Goal: Complete application form

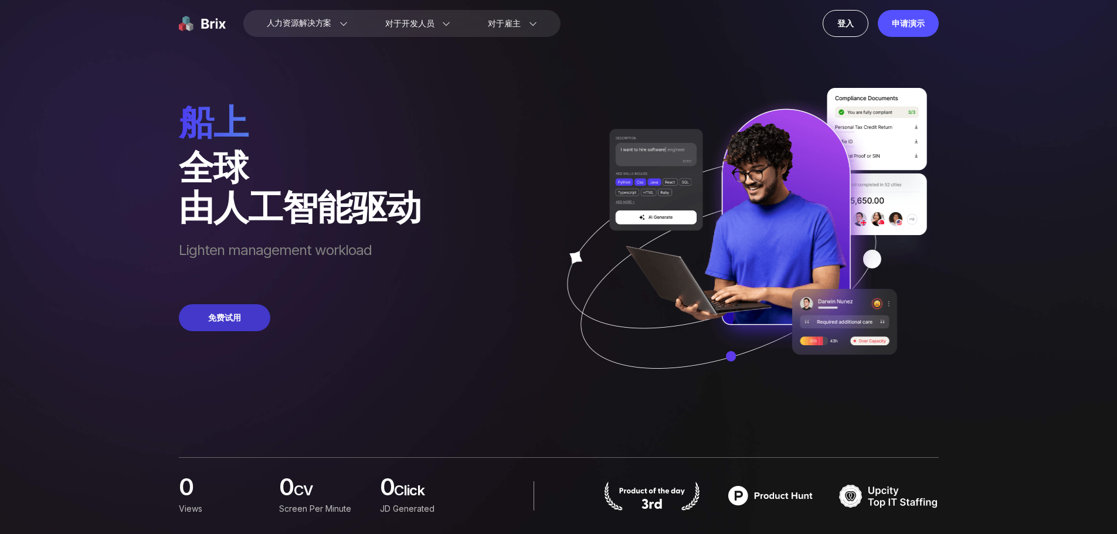
click at [243, 318] on button "免费试用" at bounding box center [224, 317] width 91 height 27
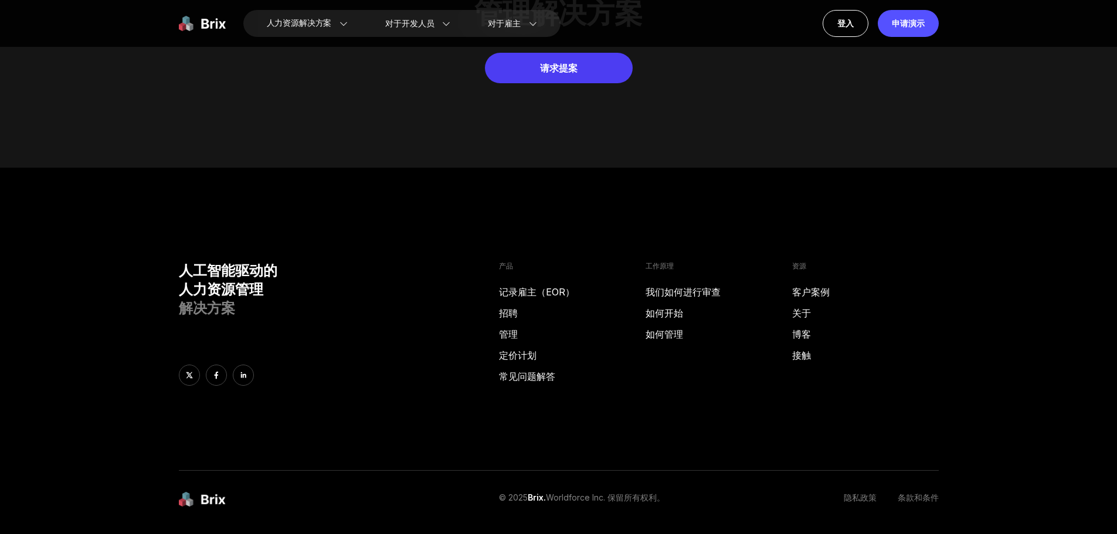
scroll to position [5937, 0]
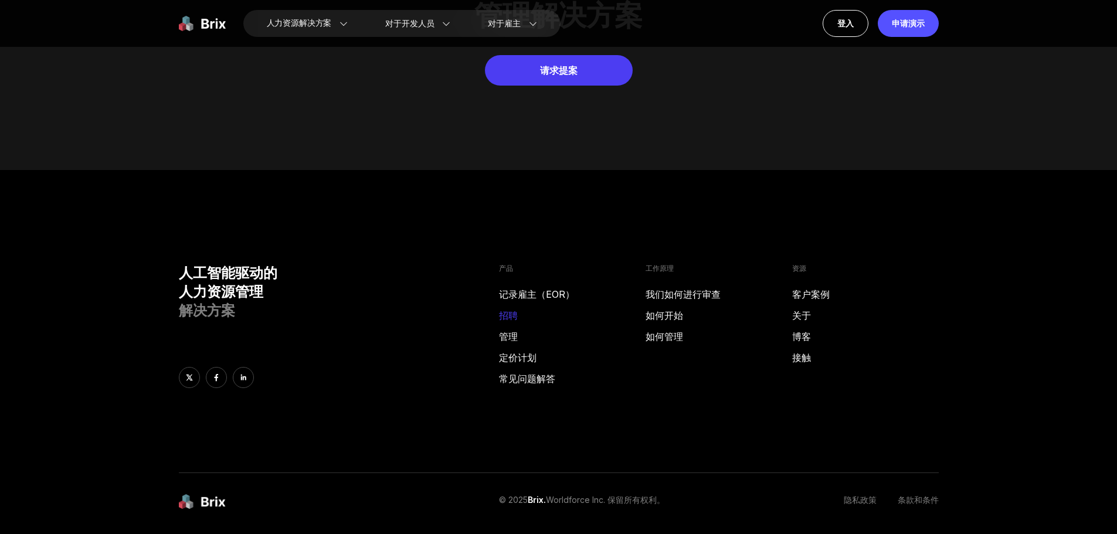
click at [515, 310] on font "招聘" at bounding box center [508, 316] width 19 height 12
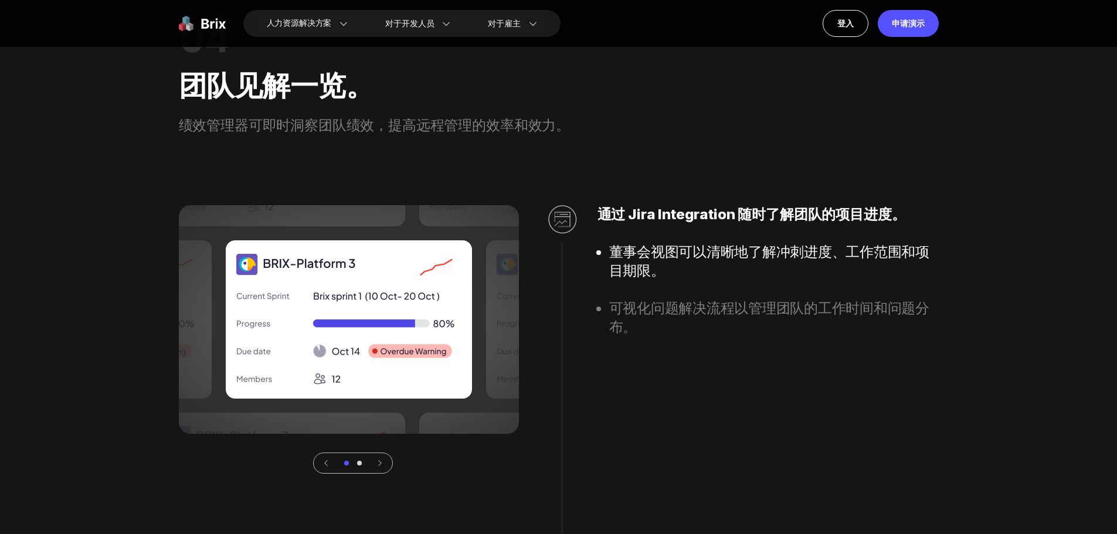
scroll to position [3259, 0]
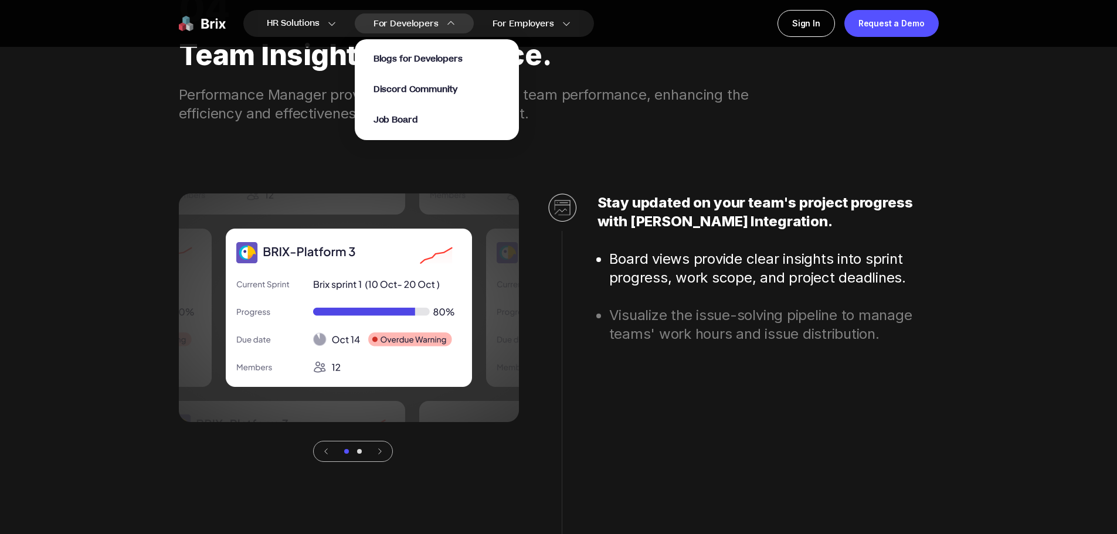
click at [434, 23] on span "For Developers" at bounding box center [405, 24] width 65 height 12
click at [413, 124] on span "Job Board" at bounding box center [395, 120] width 45 height 13
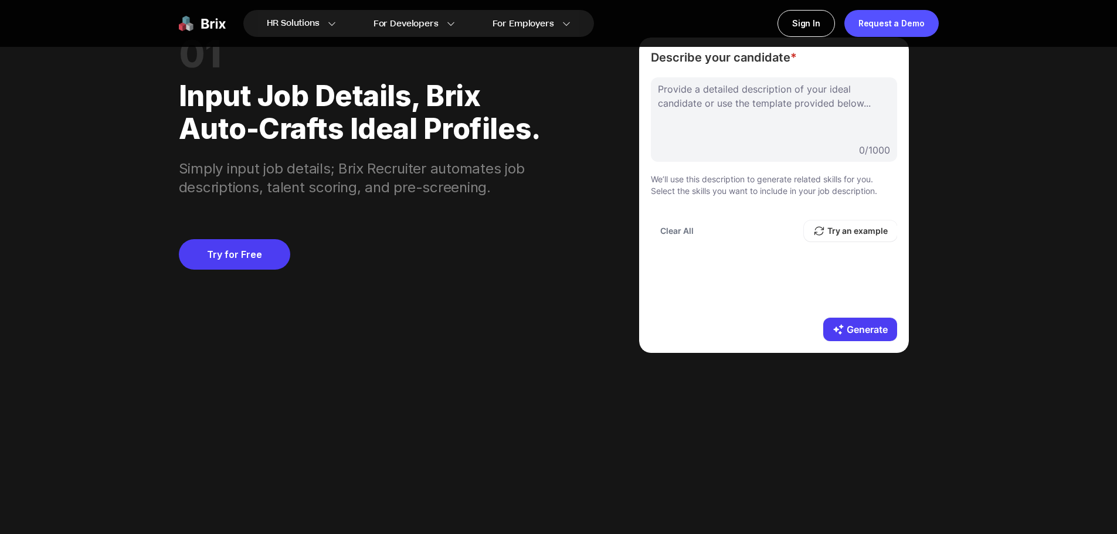
scroll to position [680, 0]
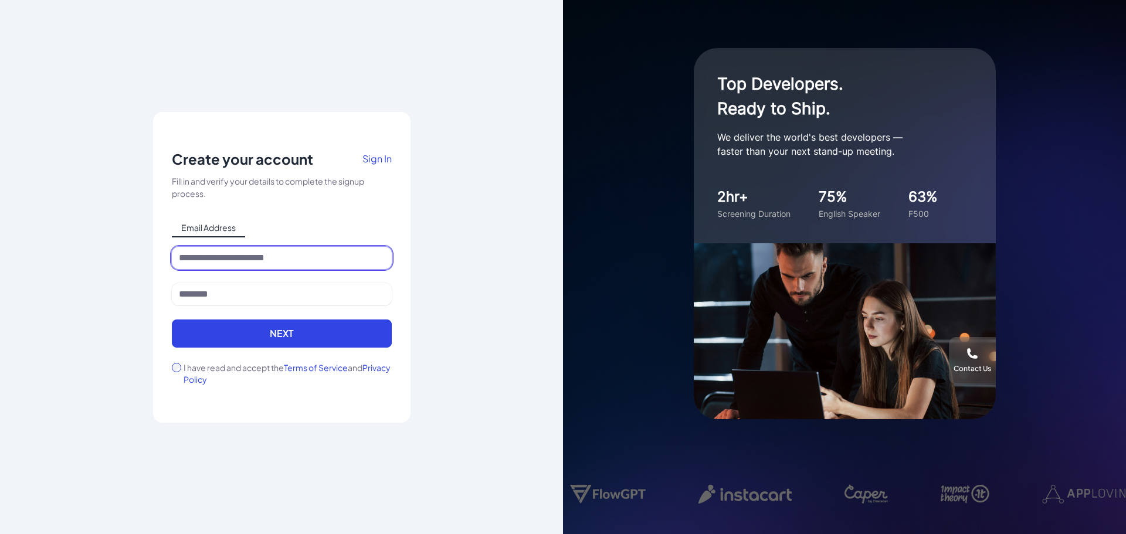
click at [305, 257] on input at bounding box center [282, 258] width 220 height 22
type input "**********"
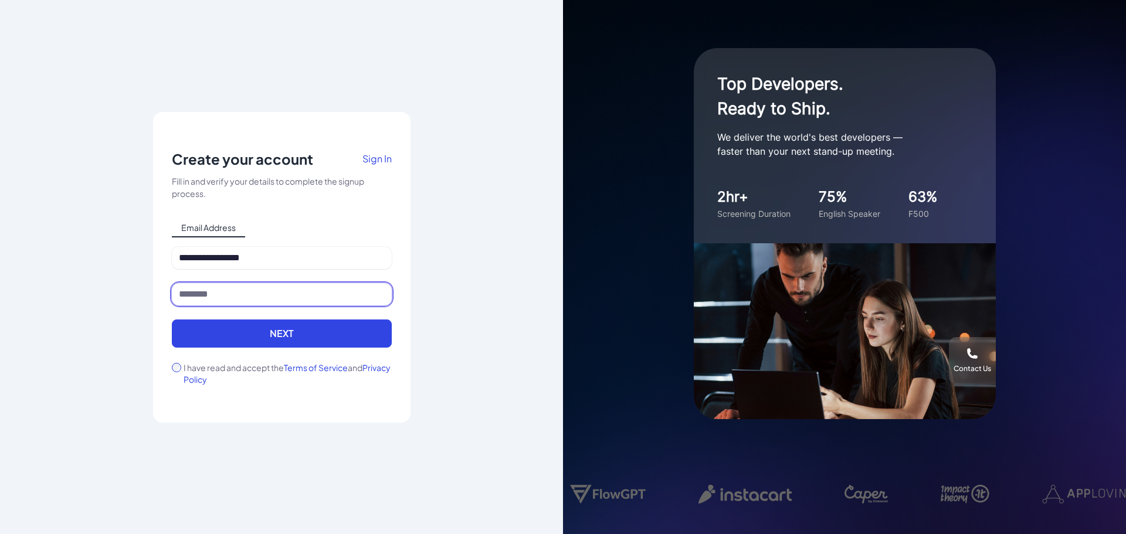
click at [268, 293] on input at bounding box center [282, 294] width 220 height 22
click at [206, 300] on input at bounding box center [282, 294] width 220 height 22
type input "***"
click at [244, 352] on form "**********" at bounding box center [282, 316] width 220 height 138
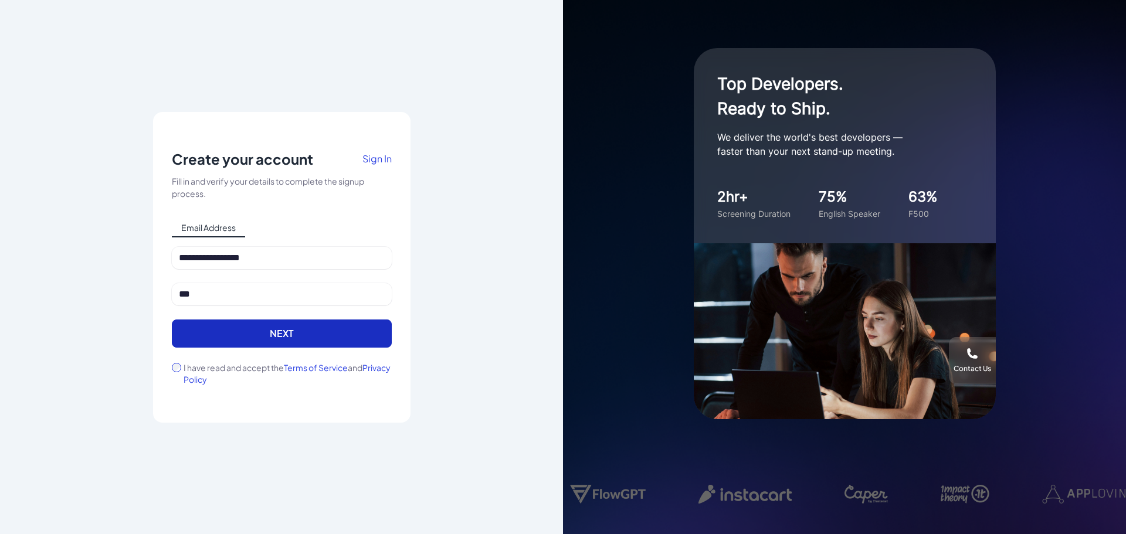
click at [274, 331] on button "Next" at bounding box center [282, 334] width 220 height 28
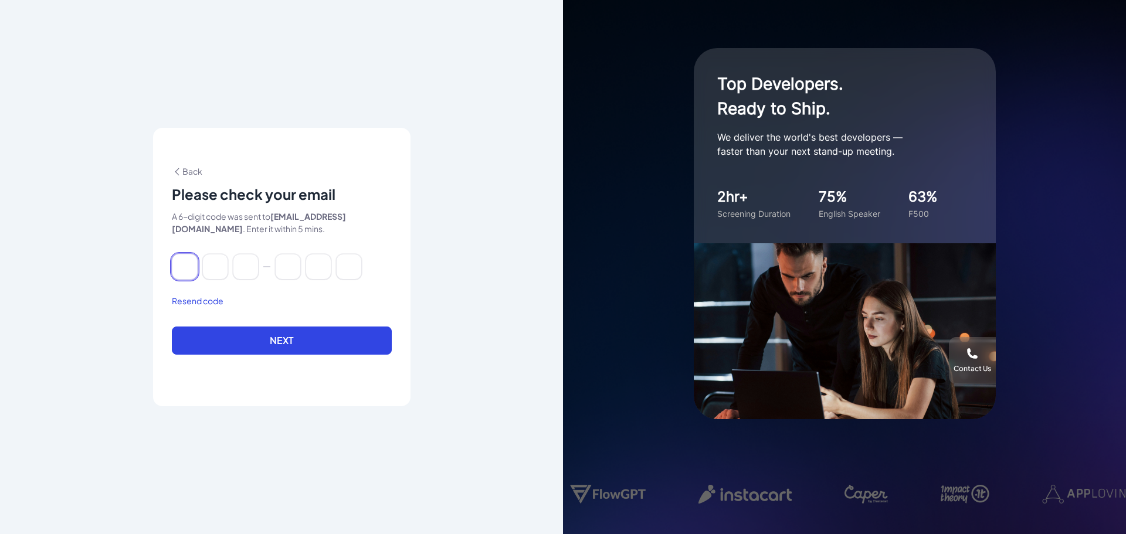
click at [179, 266] on input at bounding box center [185, 267] width 26 height 26
type input "*"
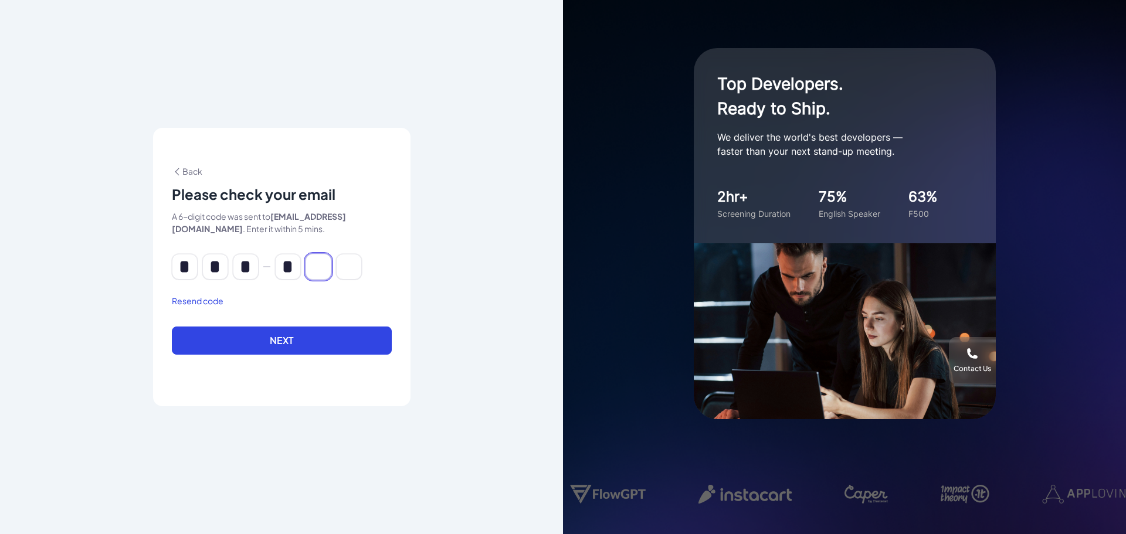
type input "*"
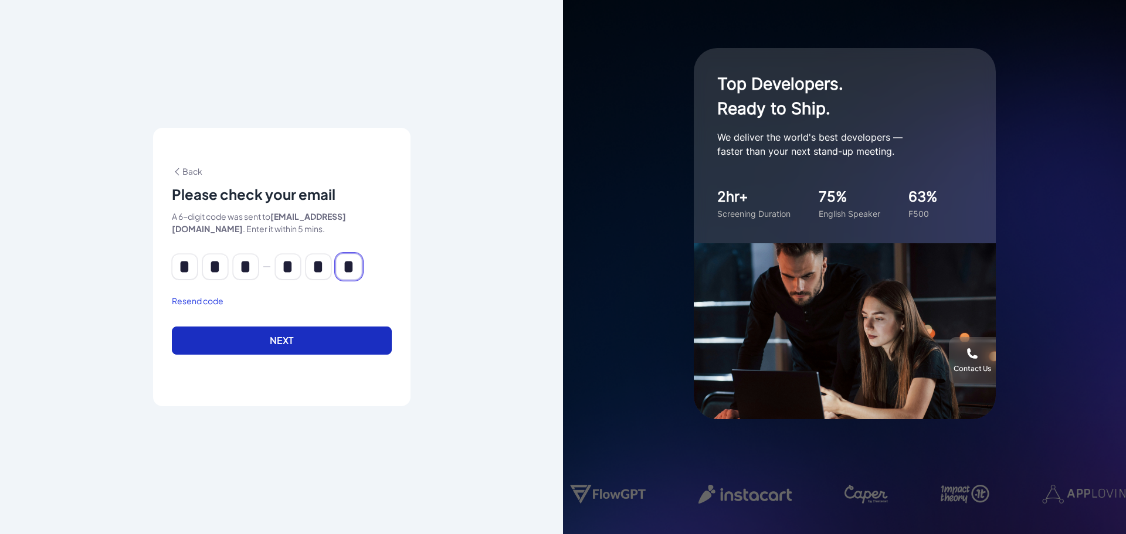
type input "*"
click at [241, 345] on button "Next" at bounding box center [282, 341] width 220 height 28
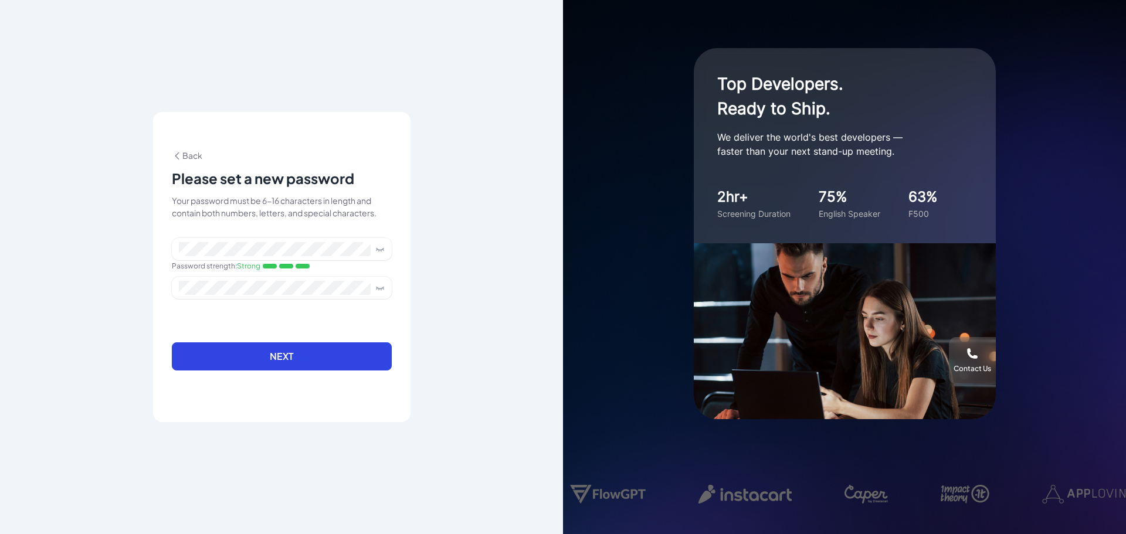
click at [306, 340] on form "Password strength : Strong Next" at bounding box center [282, 311] width 220 height 147
click at [310, 358] on button "Next" at bounding box center [282, 356] width 220 height 28
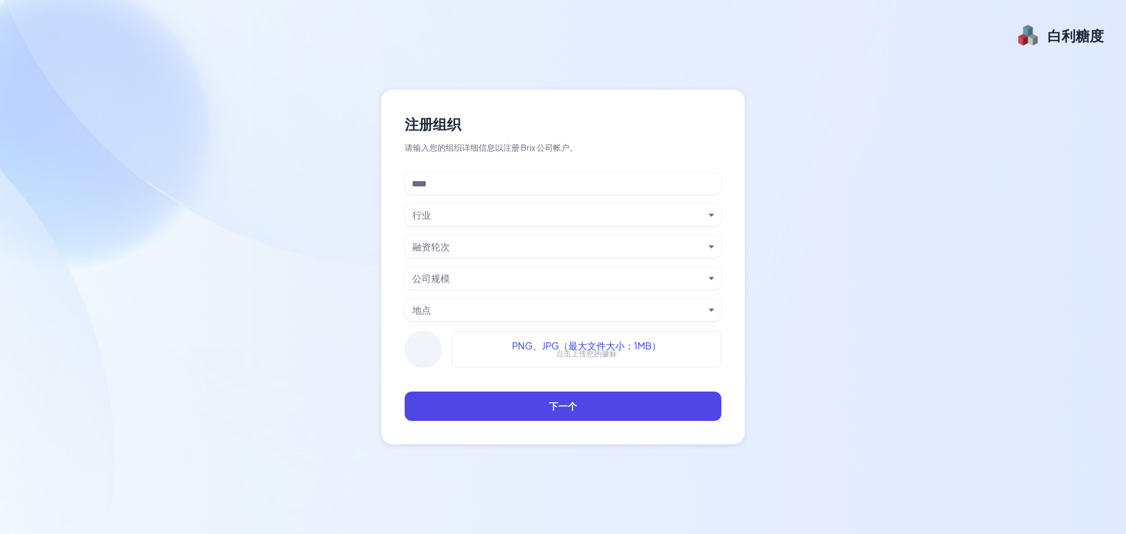
click at [563, 208] on div "行业" at bounding box center [558, 215] width 292 height 14
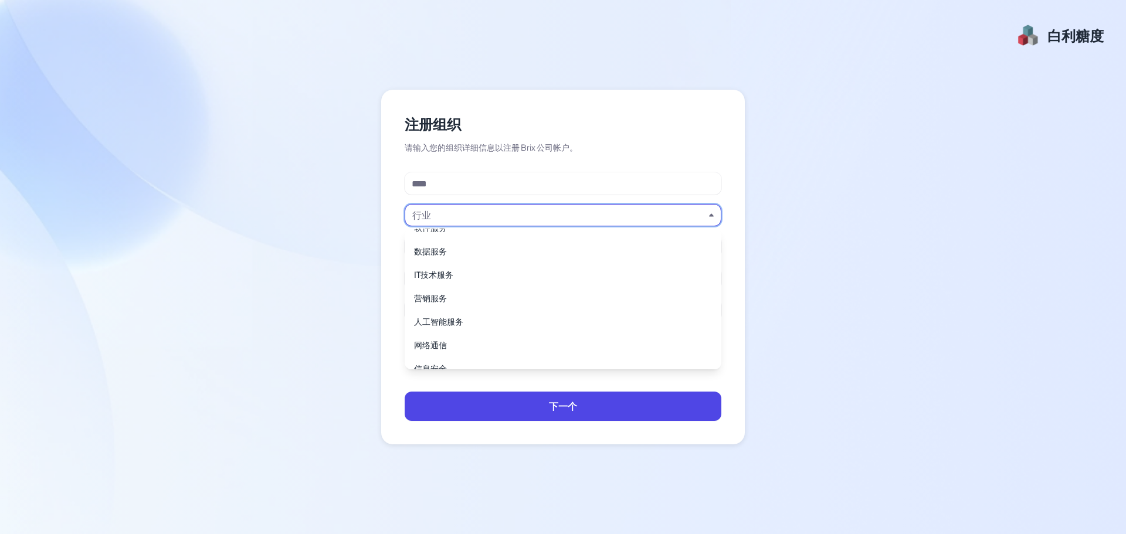
scroll to position [235, 0]
click at [508, 307] on div "人工智能服务" at bounding box center [562, 314] width 307 height 21
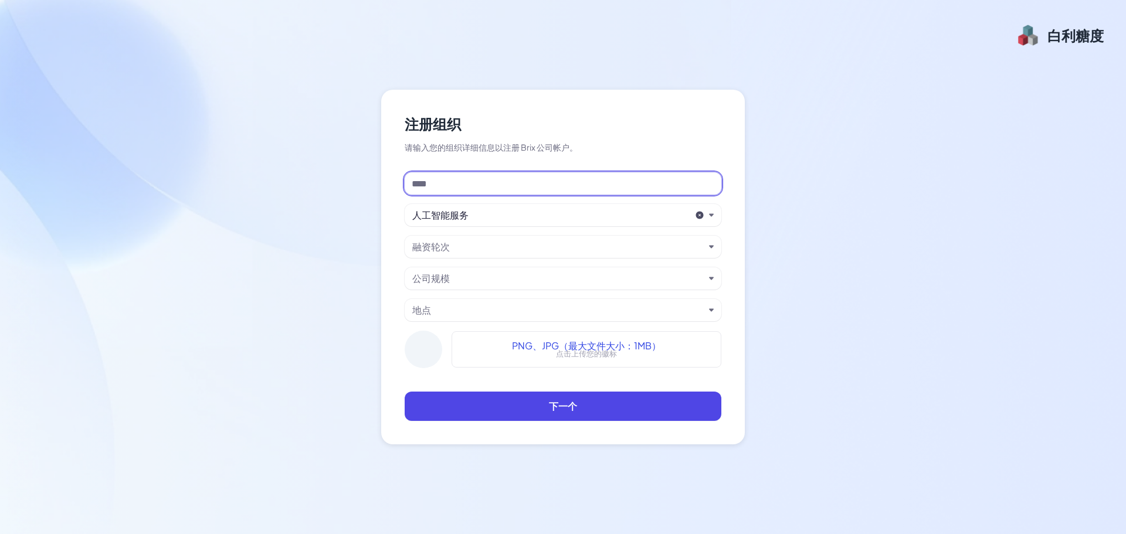
click at [570, 181] on input at bounding box center [563, 183] width 317 height 22
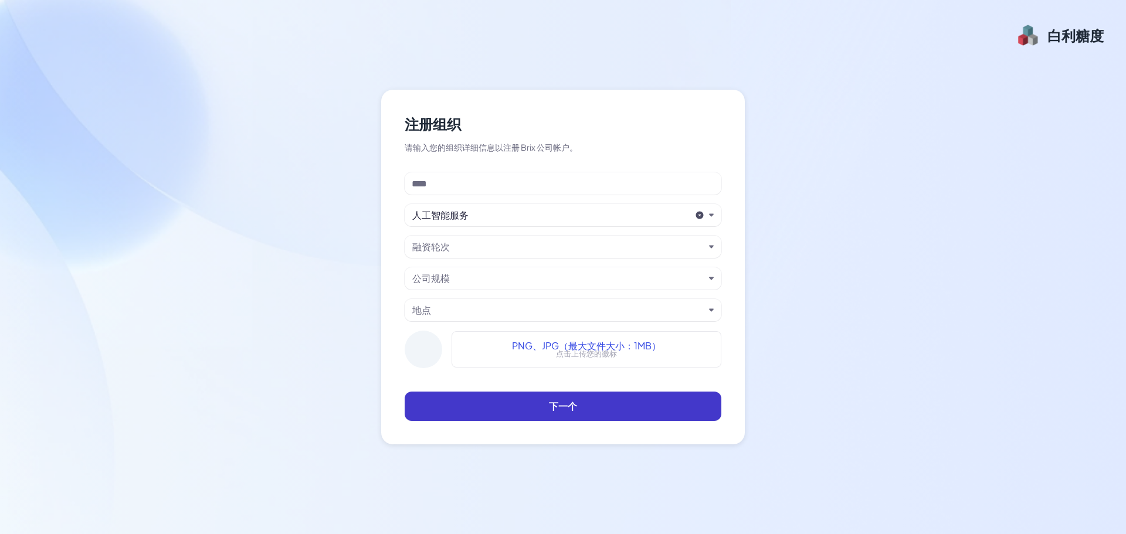
click at [528, 405] on button "下一个" at bounding box center [563, 406] width 317 height 29
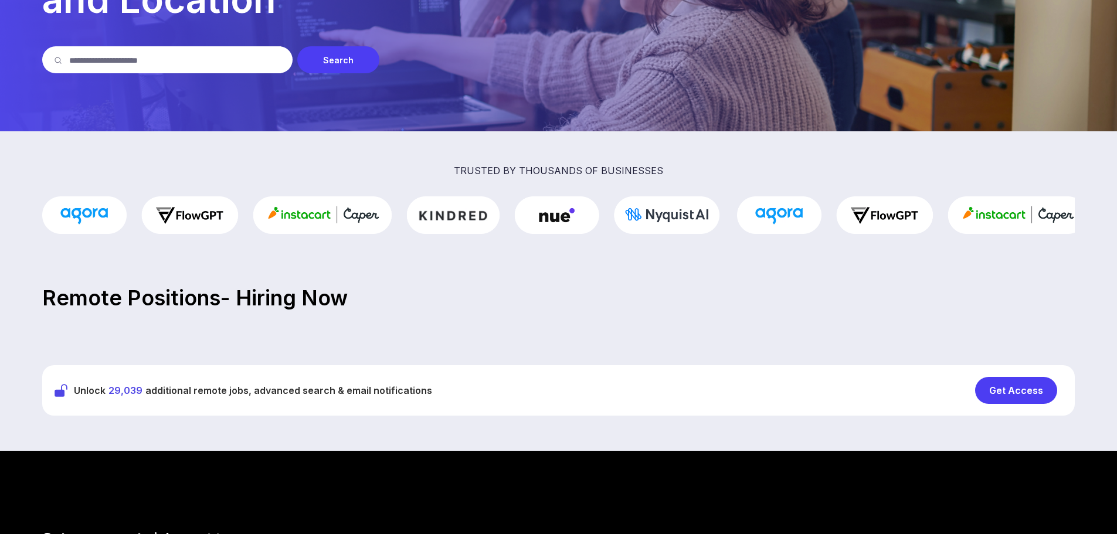
scroll to position [176, 0]
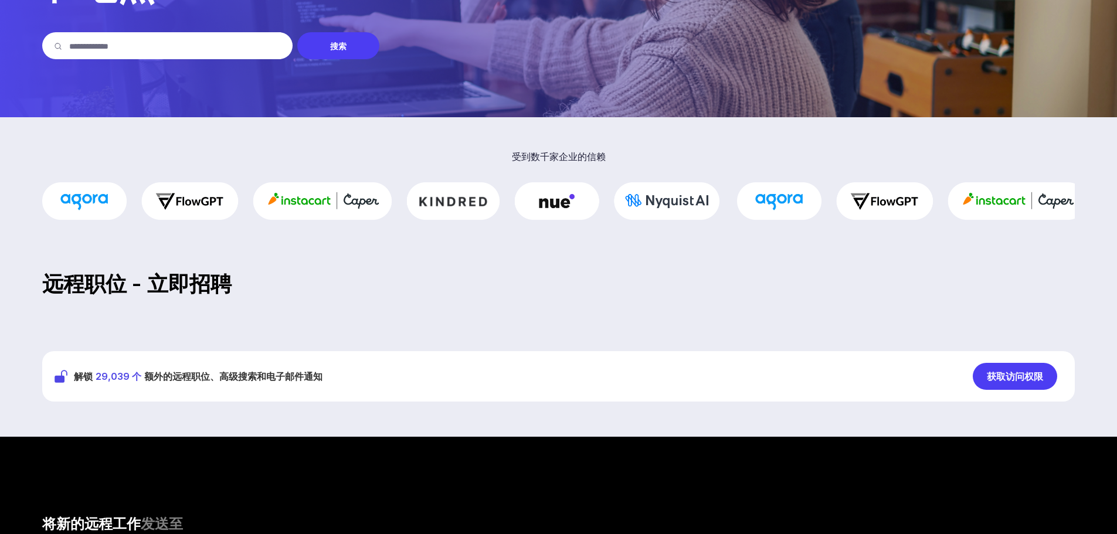
click at [1002, 370] on font "获取访问权限" at bounding box center [1015, 376] width 56 height 14
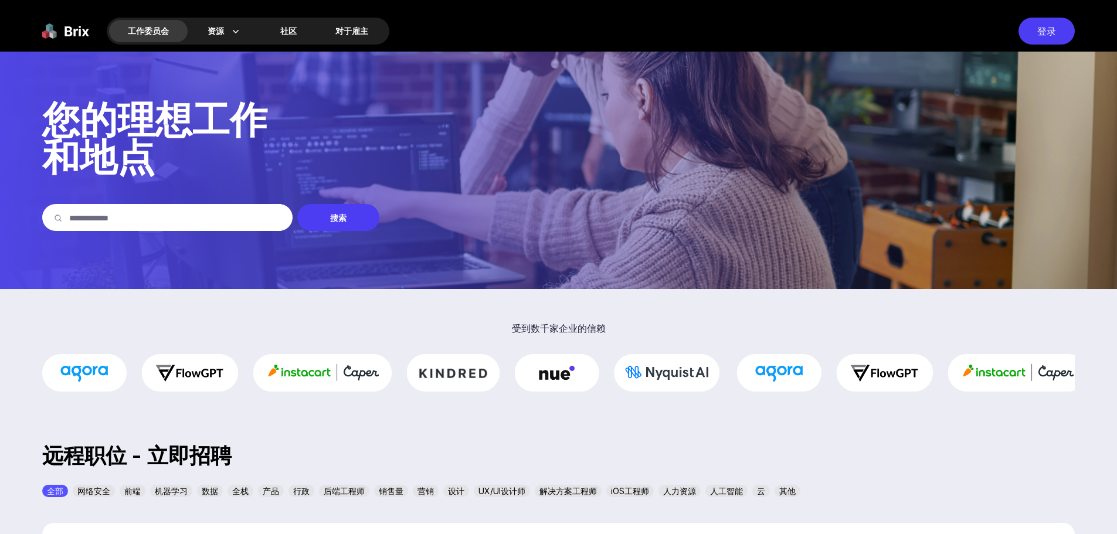
scroll to position [0, 0]
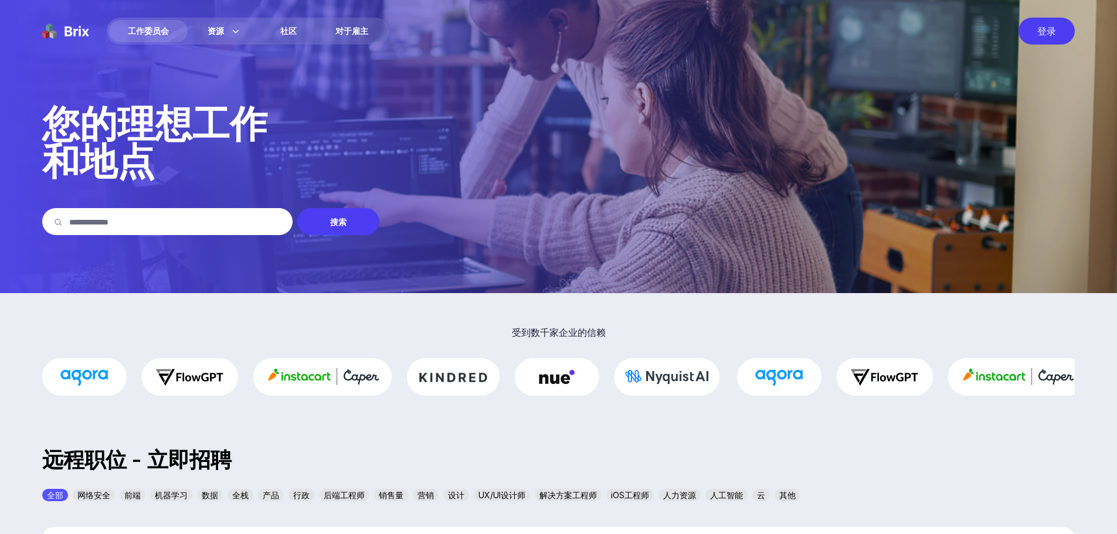
click at [260, 495] on div "产品" at bounding box center [271, 495] width 26 height 12
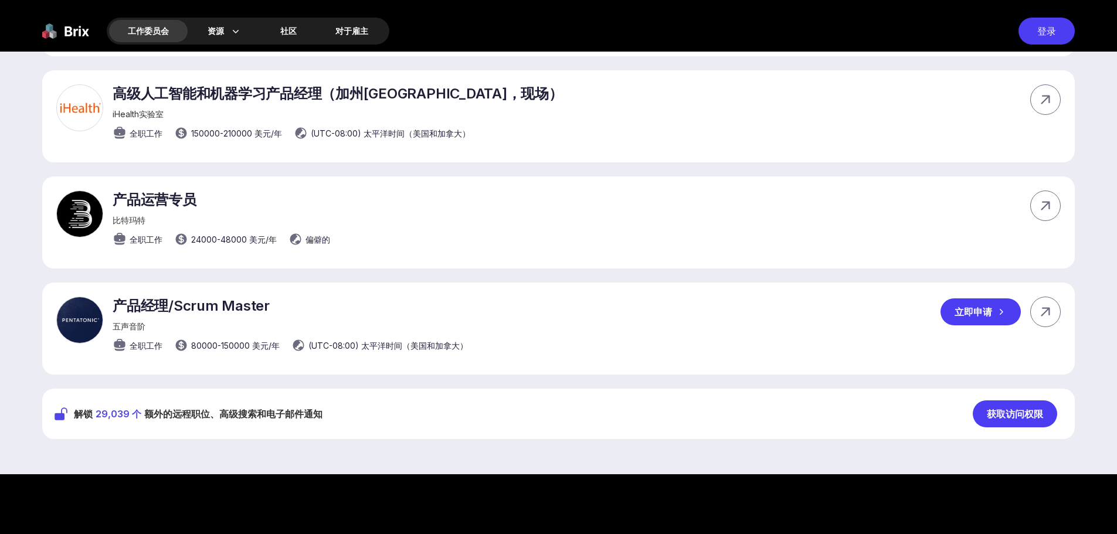
scroll to position [704, 0]
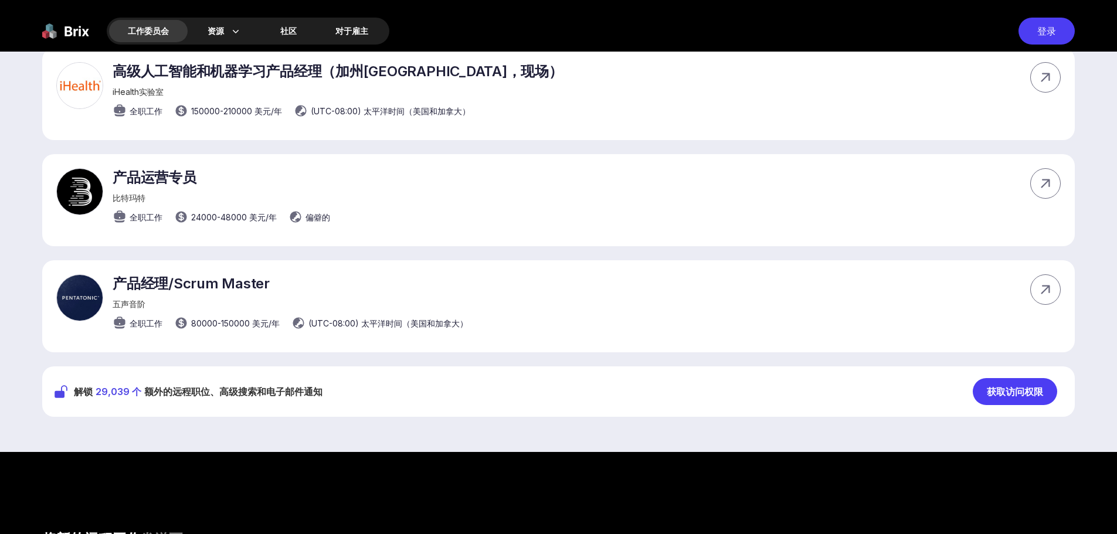
click at [990, 395] on font "获取访问权限" at bounding box center [1015, 392] width 56 height 12
